Goal: Complete application form

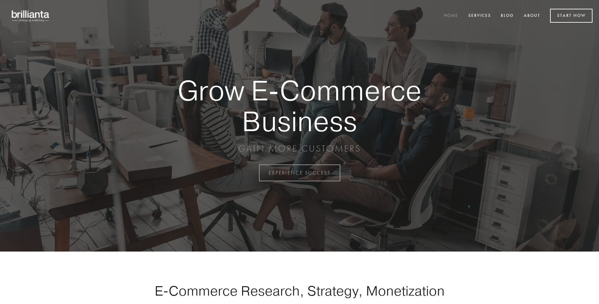
scroll to position [1698, 0]
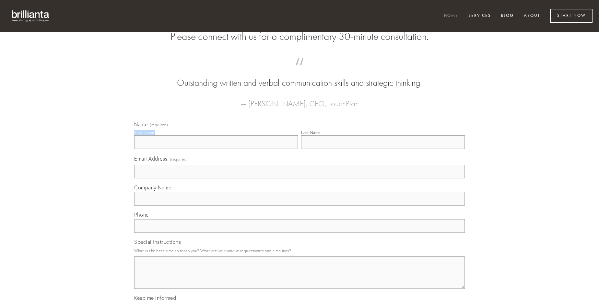
type input "[PERSON_NAME]"
click at [383, 149] on input "Last Name" at bounding box center [383, 142] width 164 height 14
type input "[PERSON_NAME]"
click at [299, 178] on input "Email Address (required)" at bounding box center [299, 172] width 330 height 14
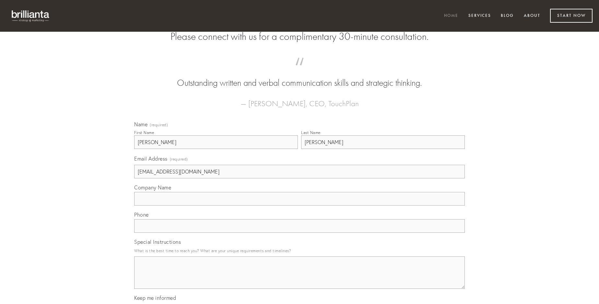
type input "[EMAIL_ADDRESS][DOMAIN_NAME]"
click at [299, 206] on input "Company Name" at bounding box center [299, 199] width 330 height 14
type input "eveniet"
click at [299, 233] on input "text" at bounding box center [299, 226] width 330 height 14
click at [299, 279] on textarea "Special Instructions" at bounding box center [299, 273] width 330 height 32
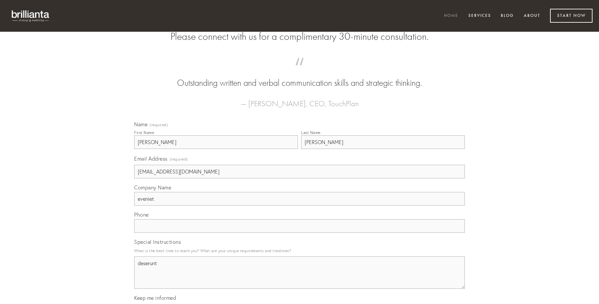
type textarea "deserunt"
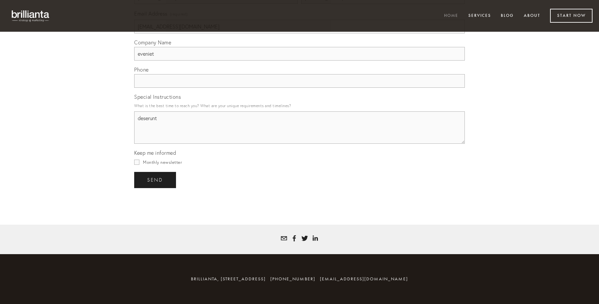
click at [155, 180] on span "send" at bounding box center [155, 180] width 16 height 6
